Goal: Navigation & Orientation: Find specific page/section

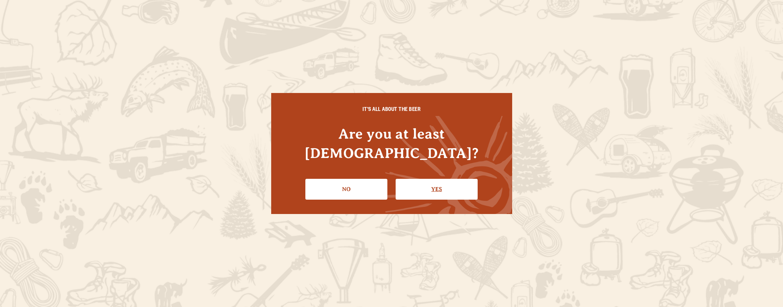
click at [439, 181] on link "Yes" at bounding box center [437, 189] width 82 height 21
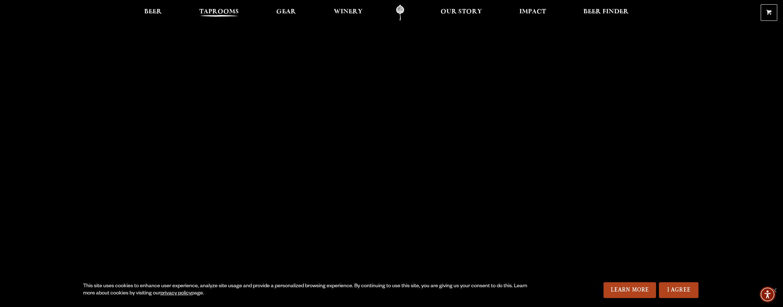
click at [218, 11] on span "Taprooms" at bounding box center [219, 12] width 40 height 6
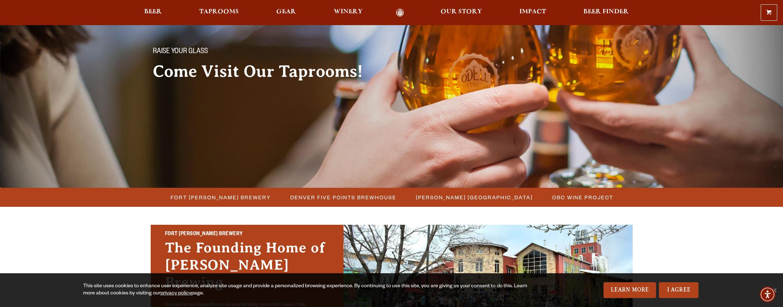
scroll to position [45, 0]
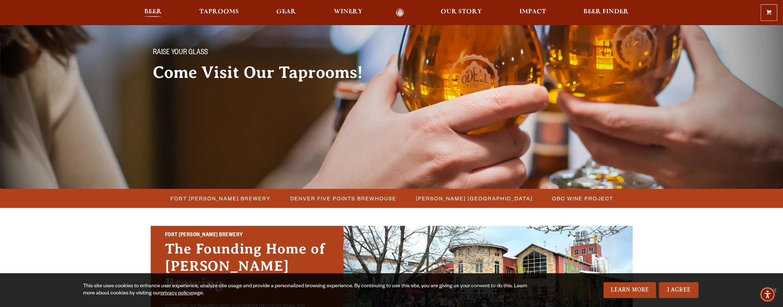
click at [155, 12] on span "Beer" at bounding box center [153, 12] width 18 height 6
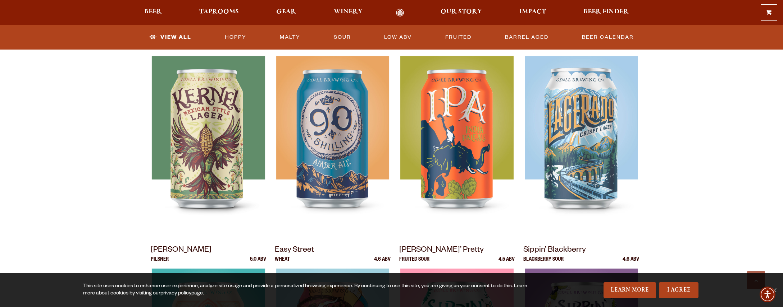
scroll to position [217, 0]
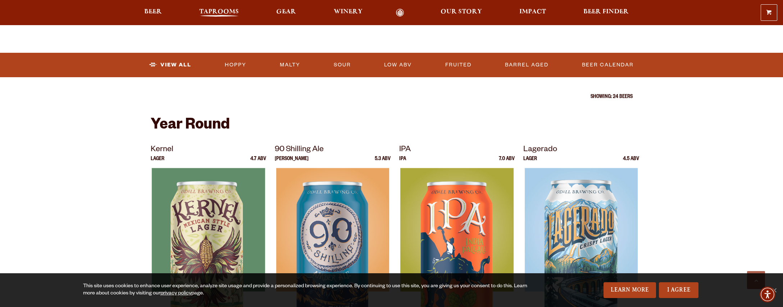
click at [223, 9] on link "Taprooms" at bounding box center [219, 13] width 49 height 8
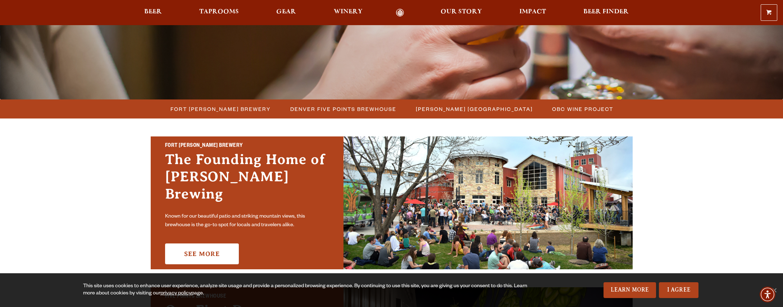
scroll to position [172, 0]
